Goal: Information Seeking & Learning: Learn about a topic

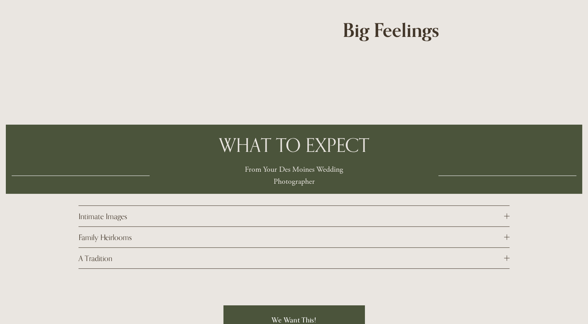
scroll to position [2371, 0]
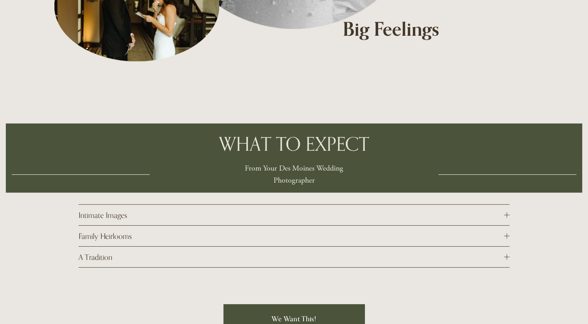
click at [235, 205] on button "Intimate Images" at bounding box center [294, 215] width 431 height 21
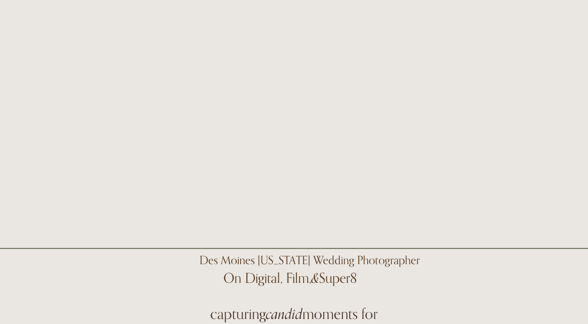
scroll to position [0, 0]
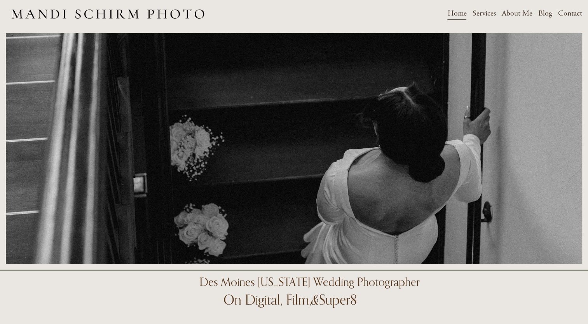
click at [0, 0] on span "Weddings" at bounding box center [0, 0] width 0 height 0
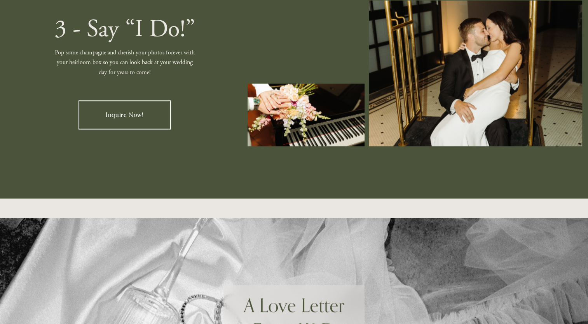
scroll to position [1127, 0]
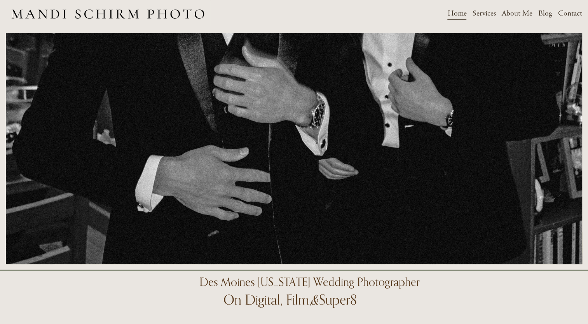
click at [0, 0] on span "Weddings" at bounding box center [0, 0] width 0 height 0
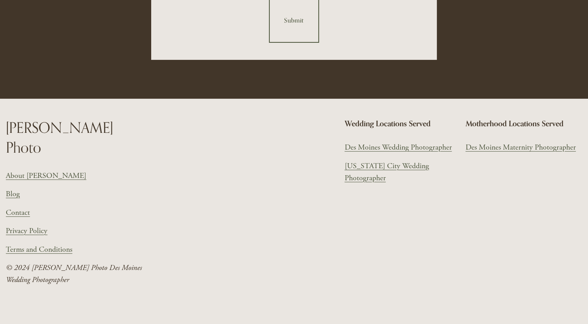
scroll to position [3069, 0]
